Goal: Book appointment/travel/reservation

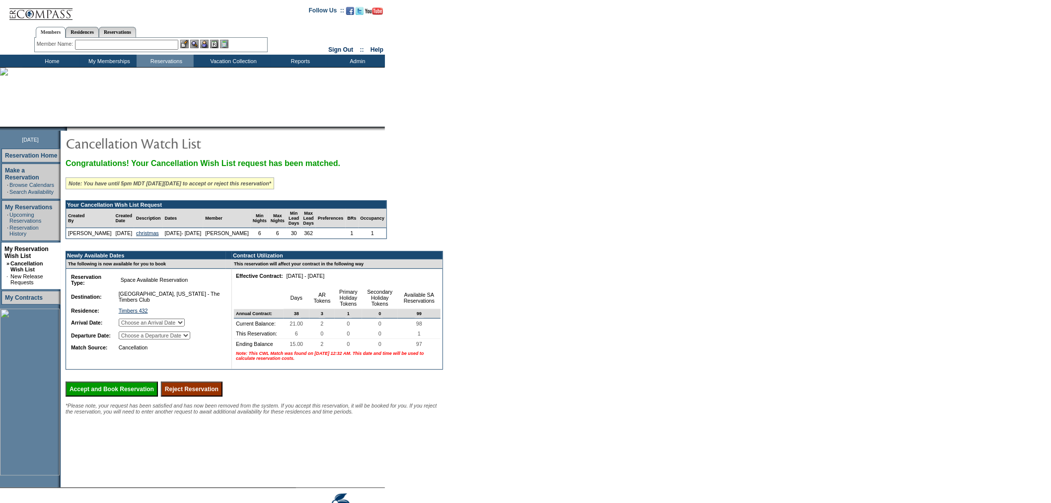
click at [185, 326] on select "Choose an Arrival Date Sunday, January 4, 2026 Monday, January 5, 2026 Tuesday,…" at bounding box center [152, 322] width 66 height 8
select select "01/04/2026"
click at [130, 326] on select "Choose an Arrival Date Sunday, January 4, 2026 Monday, January 5, 2026 Tuesday,…" at bounding box center [152, 322] width 66 height 8
click at [189, 341] on td "Choose a Departure Date Monday, January 5, 2026 Tuesday, January 6, 2026 Wednes…" at bounding box center [170, 335] width 106 height 12
click at [190, 339] on select "Choose a Departure Date Monday, January 5, 2026 Tuesday, January 6, 2026 Wednes…" at bounding box center [155, 335] width 72 height 8
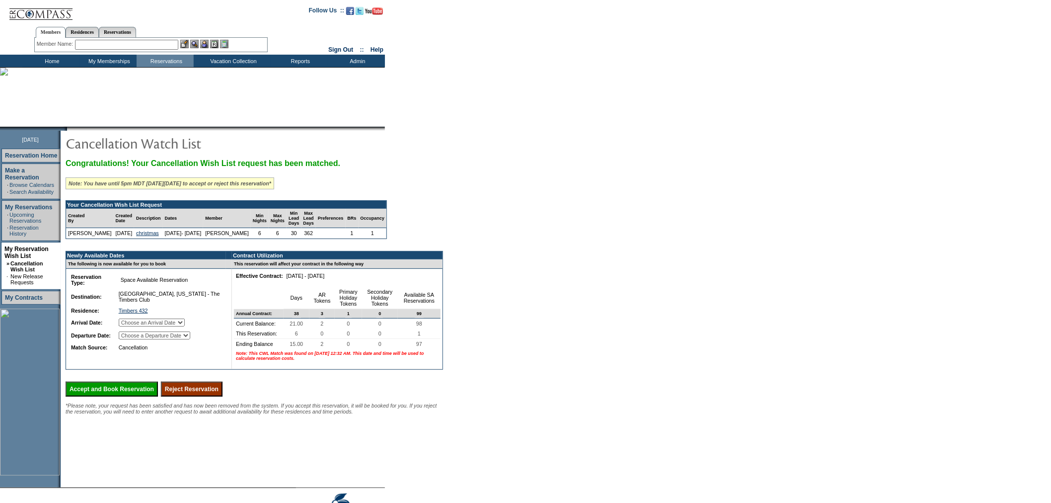
select select "01/10/2026"
click at [130, 339] on select "Choose a Departure Date Monday, January 5, 2026 Tuesday, January 6, 2026 Wednes…" at bounding box center [155, 335] width 72 height 8
click at [294, 328] on td "21.00" at bounding box center [297, 323] width 26 height 10
click at [185, 326] on select "Choose an Arrival Date Sunday, January 4, 2026 Monday, January 5, 2026 Tuesday,…" at bounding box center [152, 322] width 66 height 8
click at [130, 326] on select "Choose an Arrival Date Sunday, January 4, 2026 Monday, January 5, 2026 Tuesday,…" at bounding box center [152, 322] width 66 height 8
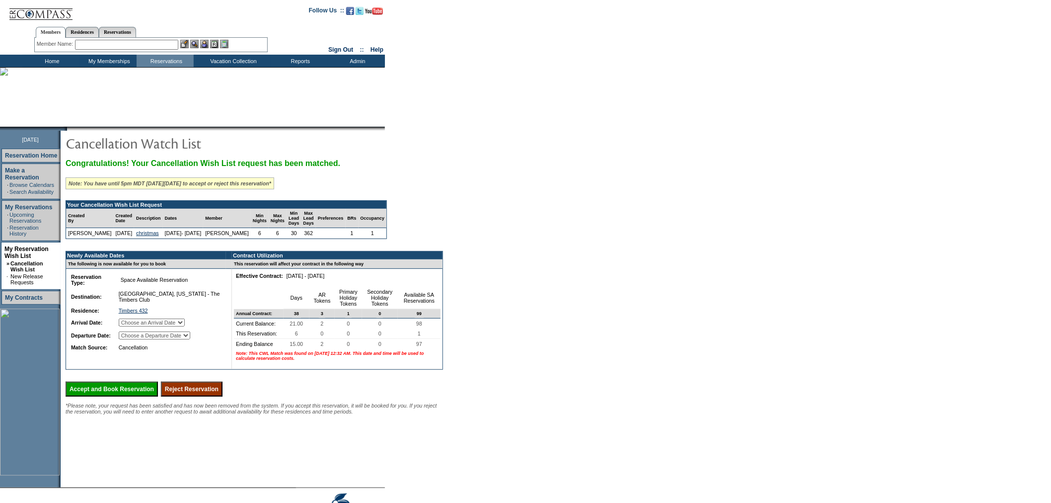
click at [188, 351] on td "Cancellation" at bounding box center [170, 347] width 106 height 10
click at [151, 396] on input "Accept and Book Reservation" at bounding box center [112, 389] width 92 height 15
